Goal: Transaction & Acquisition: Purchase product/service

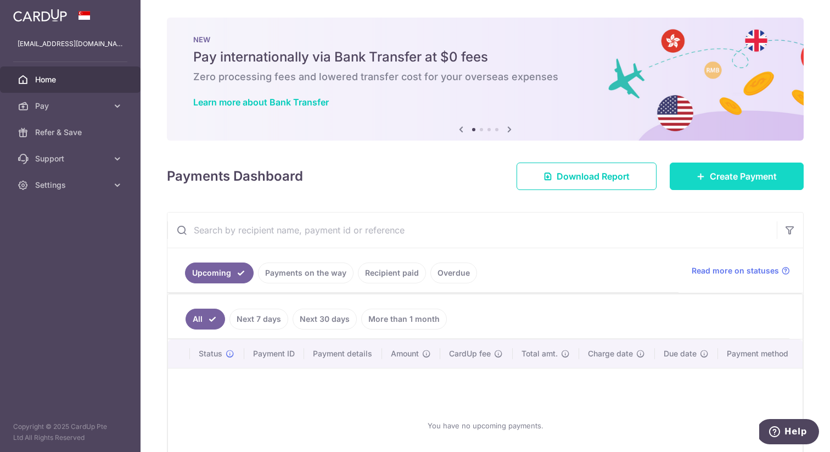
click at [740, 178] on span "Create Payment" at bounding box center [742, 176] width 67 height 13
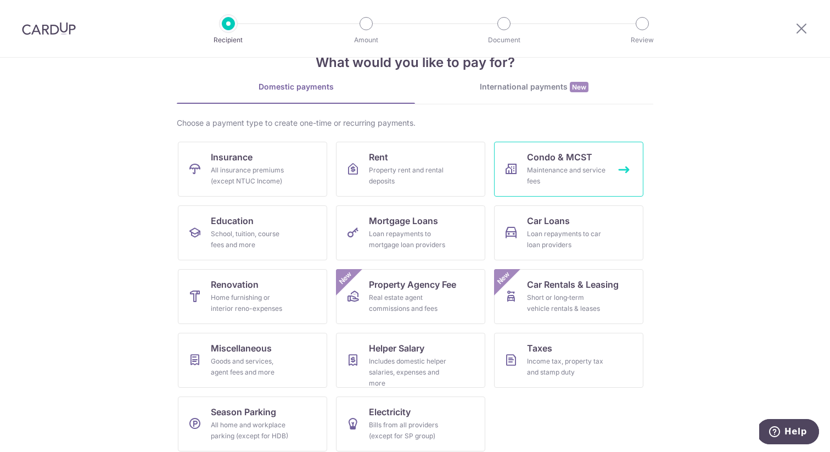
scroll to position [40, 0]
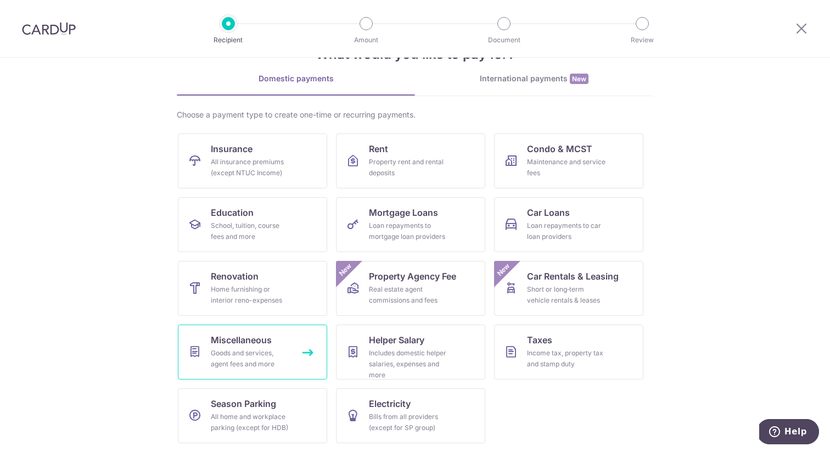
click at [238, 347] on div "Goods and services, agent fees and more" at bounding box center [250, 358] width 79 height 22
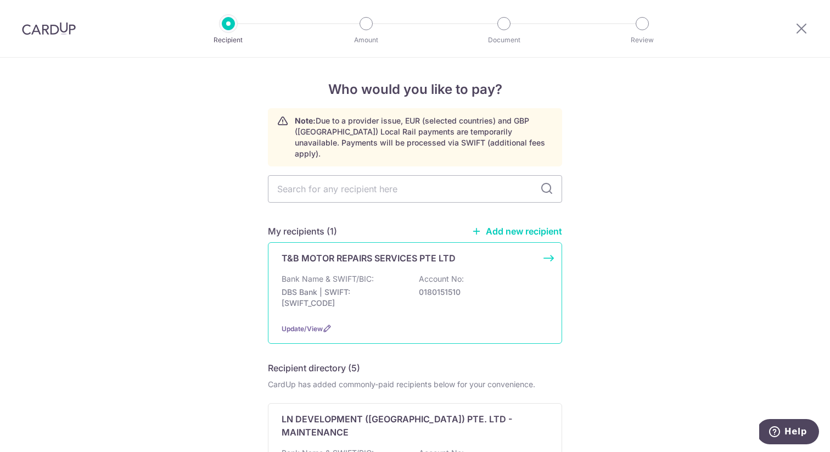
click at [385, 259] on div "T&B MOTOR REPAIRS SERVICES PTE LTD Bank Name & SWIFT/BIC: DBS Bank | SWIFT: DBS…" at bounding box center [415, 293] width 294 height 102
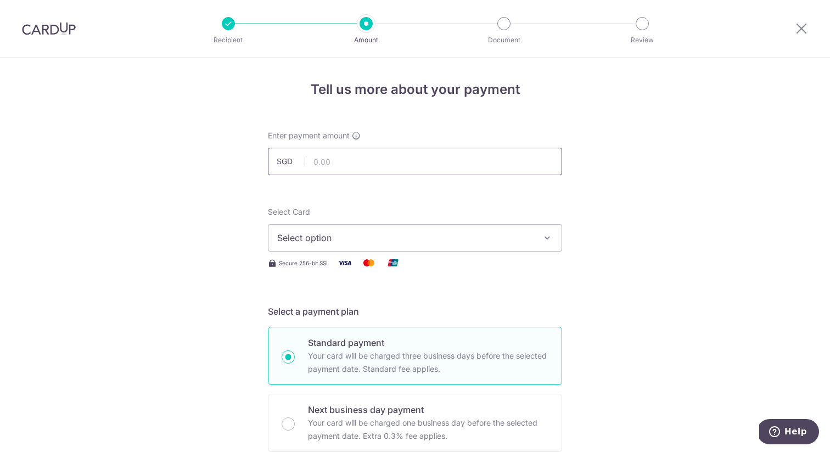
click at [450, 163] on input "text" at bounding box center [415, 161] width 294 height 27
type input "5"
type input "698.69"
click at [397, 238] on span "Select option" at bounding box center [405, 237] width 256 height 13
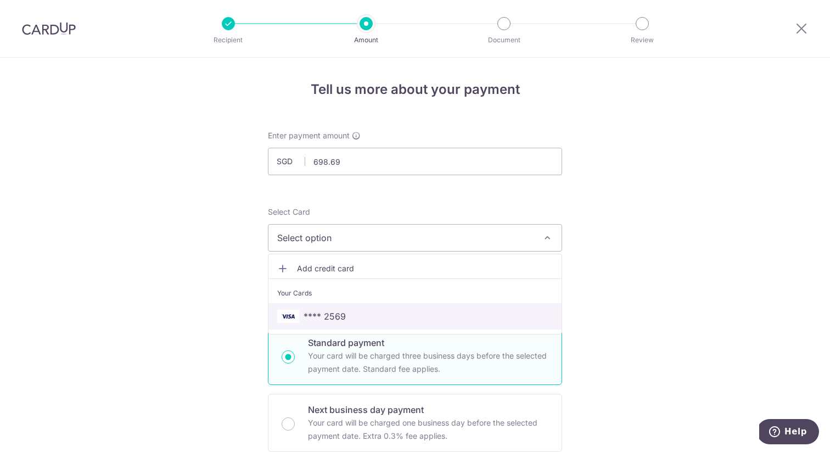
click at [374, 311] on span "**** 2569" at bounding box center [414, 315] width 275 height 13
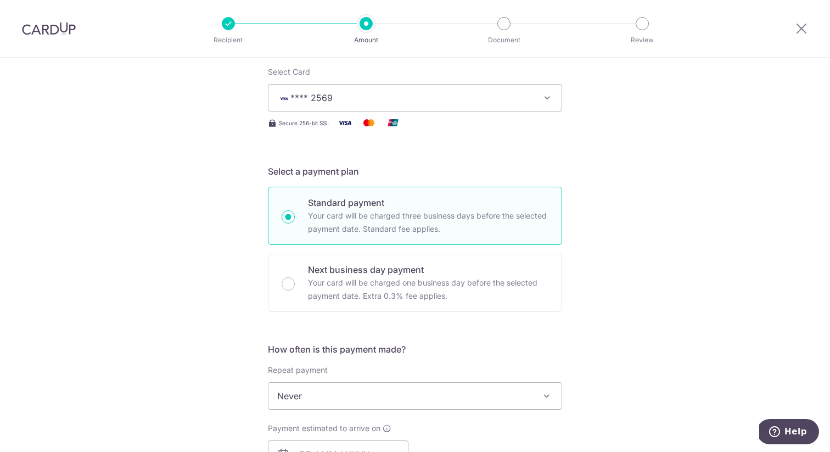
scroll to position [233, 0]
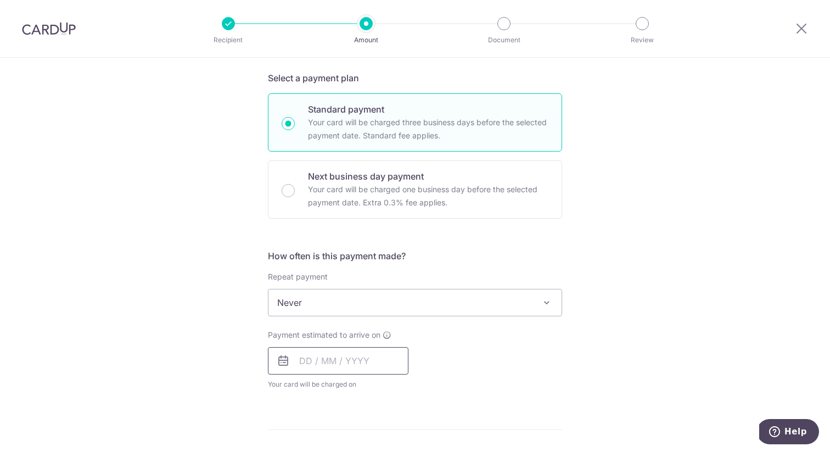
click at [332, 360] on input "text" at bounding box center [338, 360] width 140 height 27
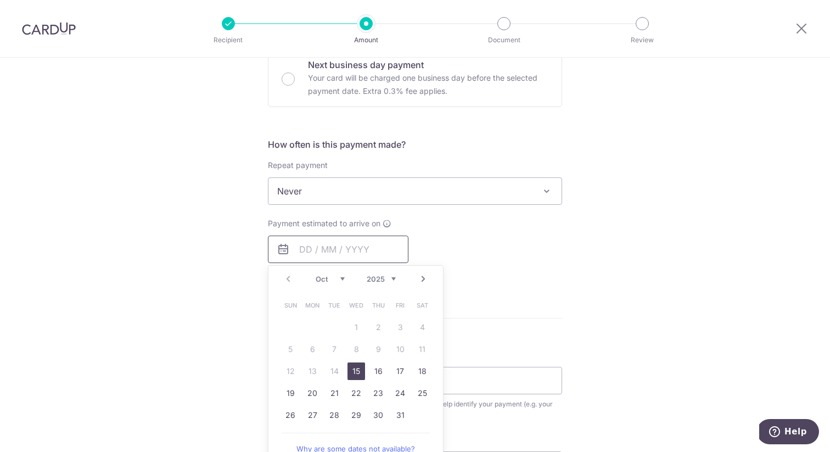
scroll to position [379, 0]
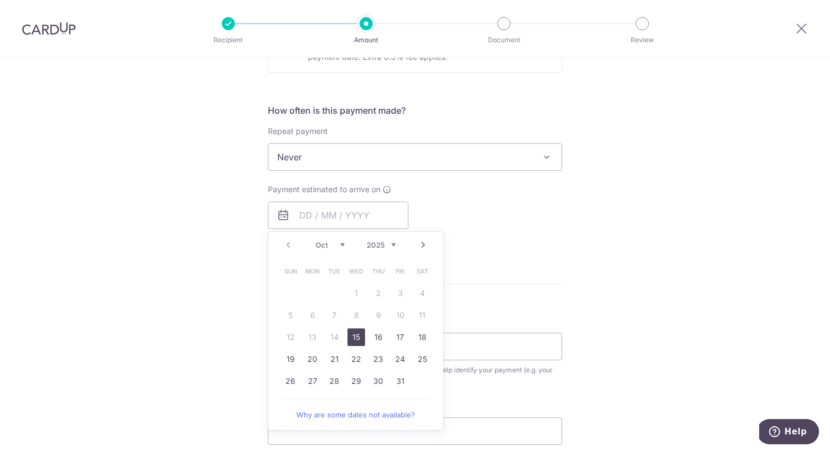
click at [360, 342] on link "15" at bounding box center [356, 337] width 18 height 18
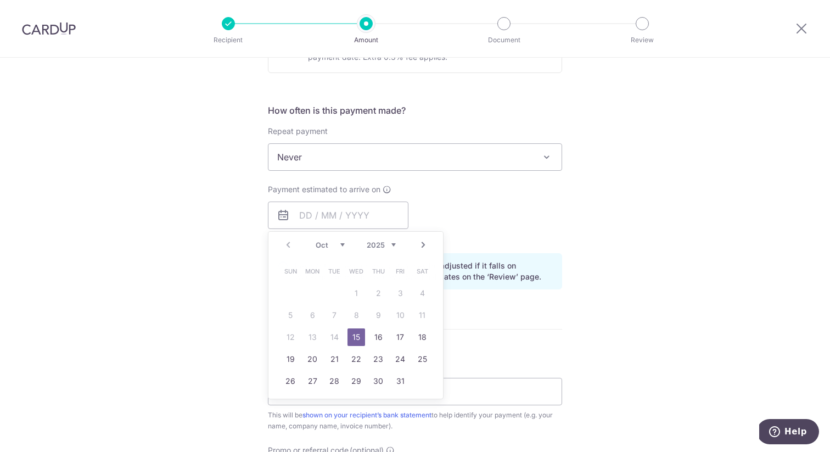
type input "[DATE]"
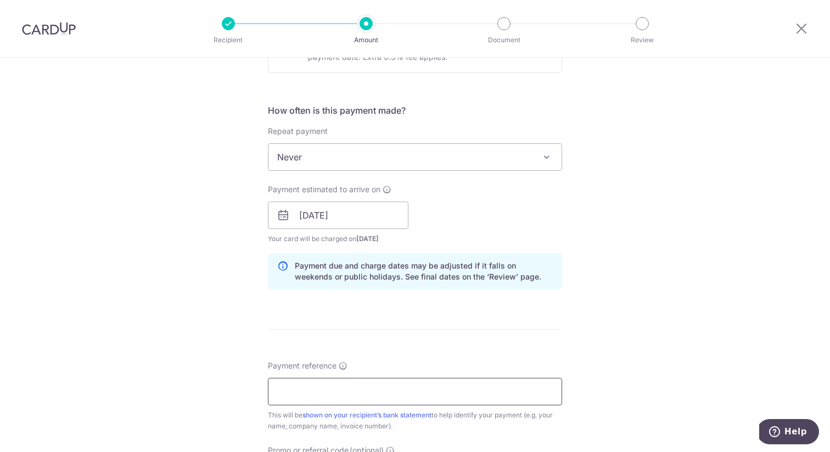
click at [338, 389] on input "Payment reference" at bounding box center [415, 391] width 294 height 27
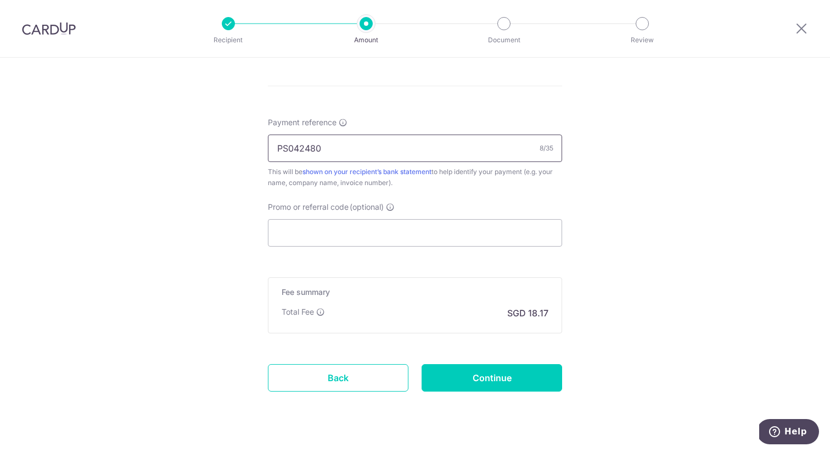
scroll to position [618, 0]
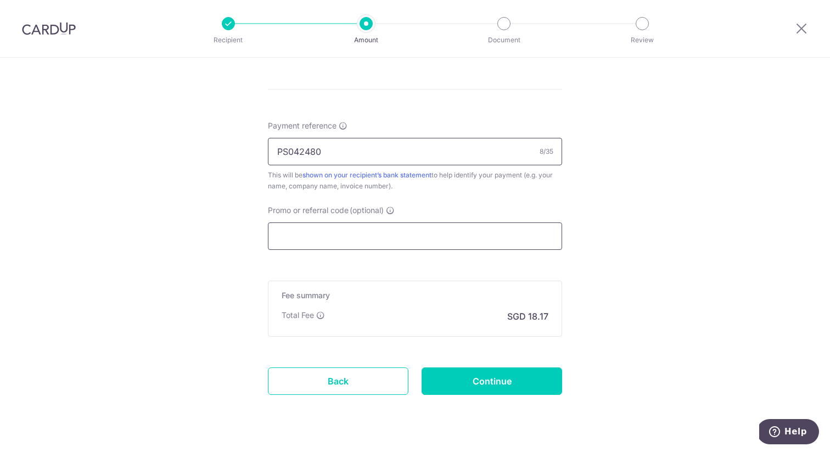
type input "PS042480"
click at [368, 242] on input "Promo or referral code (optional)" at bounding box center [415, 235] width 294 height 27
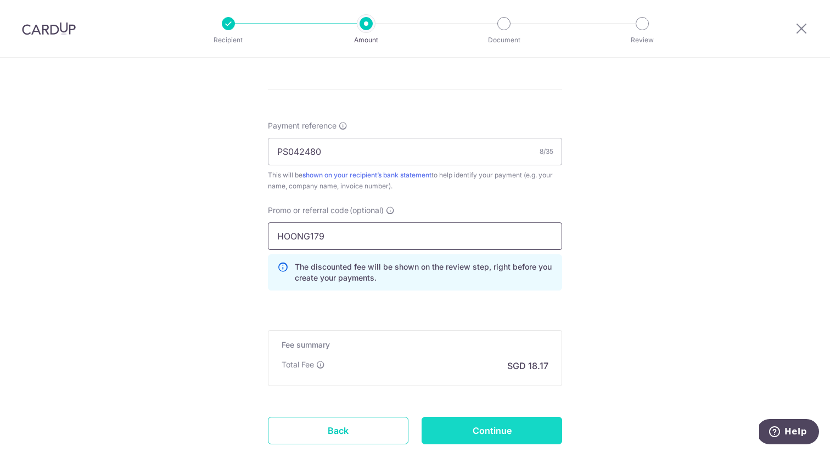
type input "HOONG179"
click at [530, 427] on input "Continue" at bounding box center [491, 429] width 140 height 27
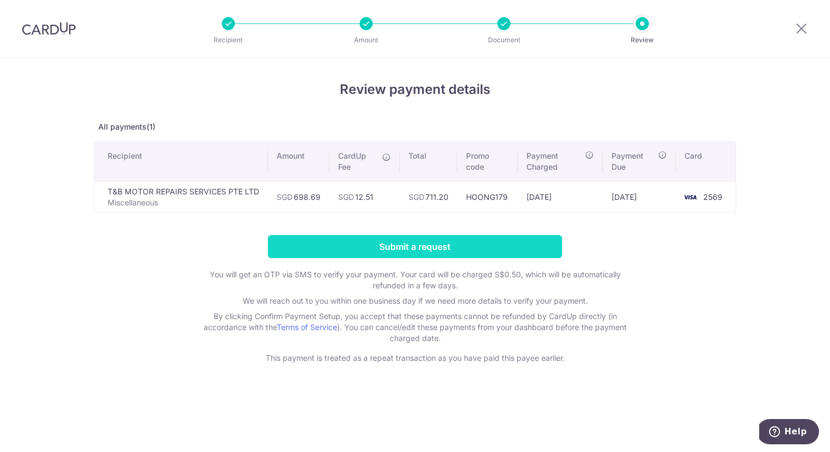
click at [439, 245] on input "Submit a request" at bounding box center [415, 246] width 294 height 23
